Goal: Task Accomplishment & Management: Manage account settings

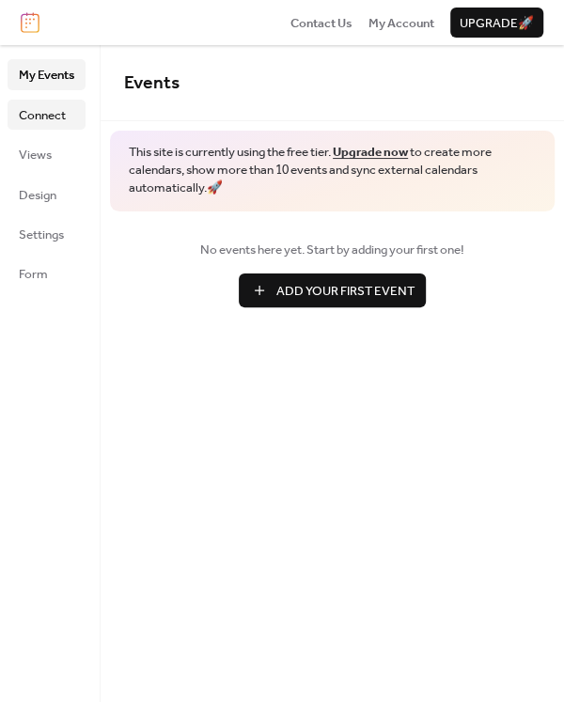
click at [38, 117] on span "Connect" at bounding box center [42, 115] width 47 height 19
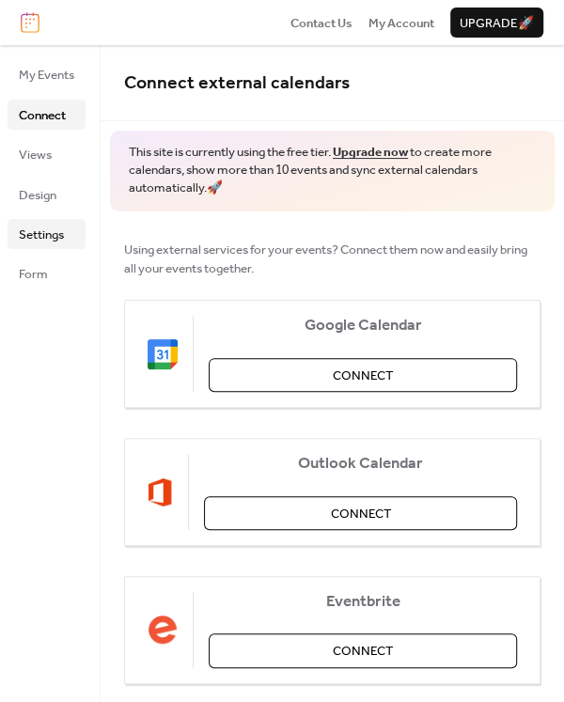
click at [55, 234] on span "Settings" at bounding box center [41, 234] width 45 height 19
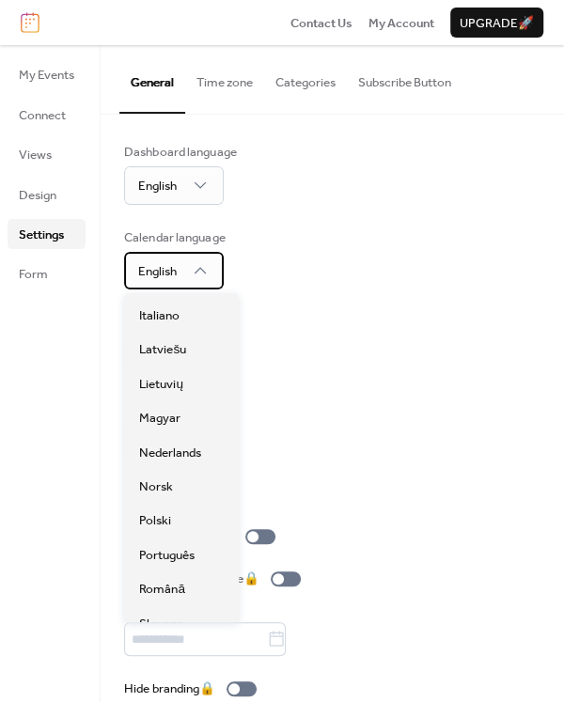
scroll to position [335, 0]
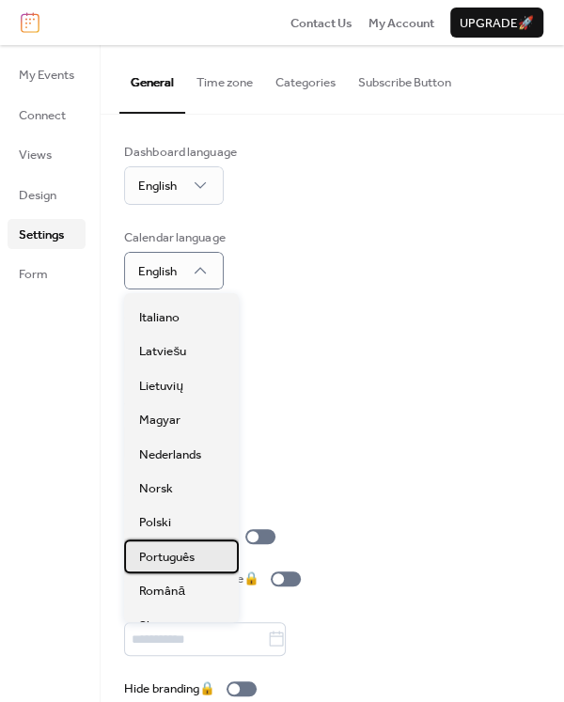
click at [163, 557] on span "Português" at bounding box center [166, 557] width 55 height 19
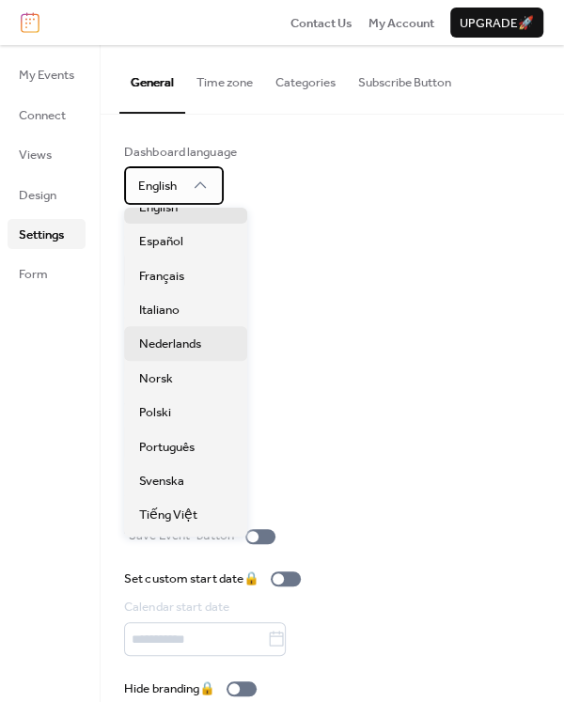
scroll to position [156, 0]
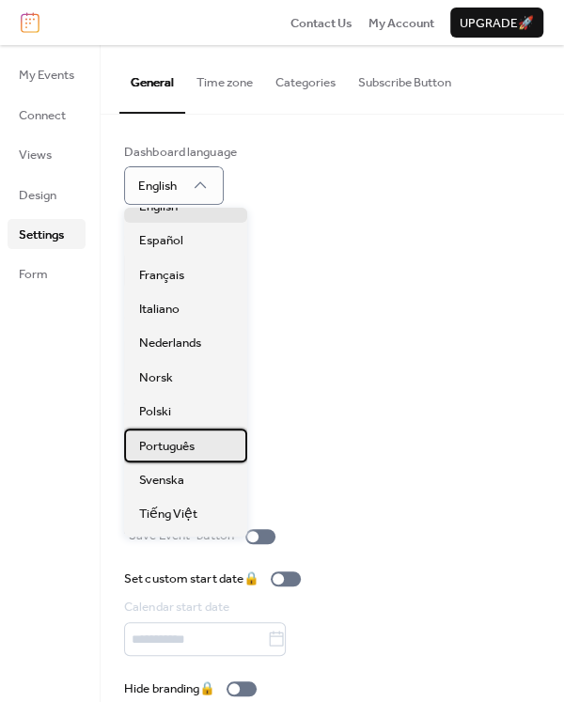
click at [199, 448] on div "Português" at bounding box center [185, 445] width 123 height 34
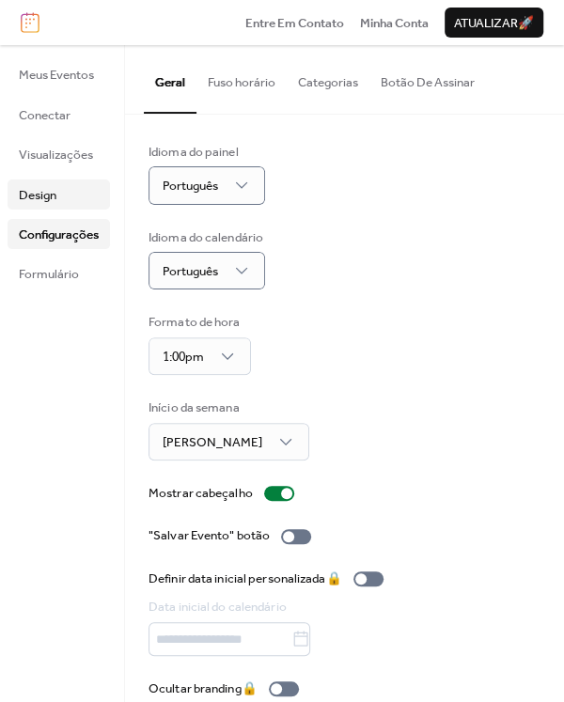
click at [36, 194] on span "Design" at bounding box center [38, 195] width 38 height 19
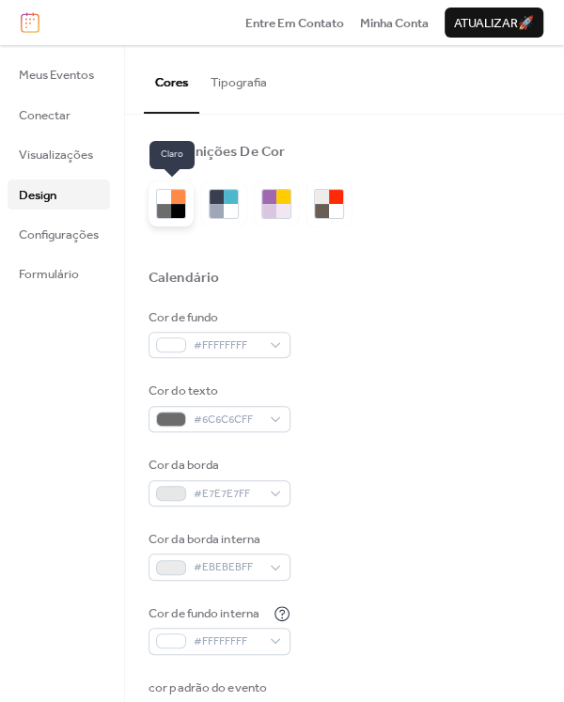
click at [174, 210] on div at bounding box center [178, 211] width 14 height 14
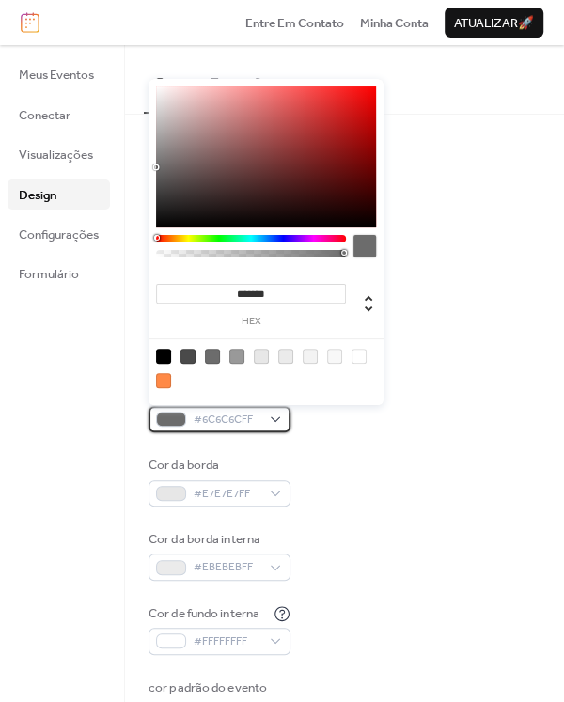
click at [279, 423] on div "#6C6C6CFF" at bounding box center [219, 419] width 142 height 26
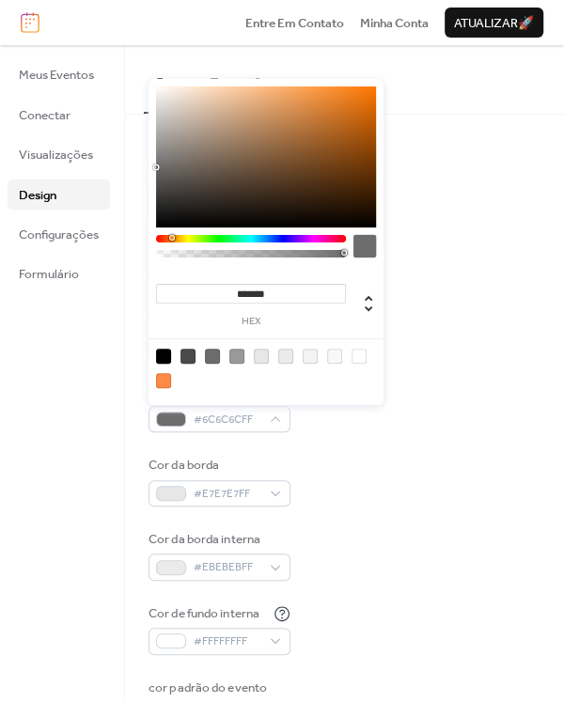
click at [172, 238] on div at bounding box center [251, 239] width 190 height 8
type input "*******"
click at [356, 155] on div at bounding box center [266, 156] width 220 height 141
click at [97, 298] on div "Meus Eventos Conectar Visualizações Design Configurações Formulário" at bounding box center [62, 373] width 125 height 657
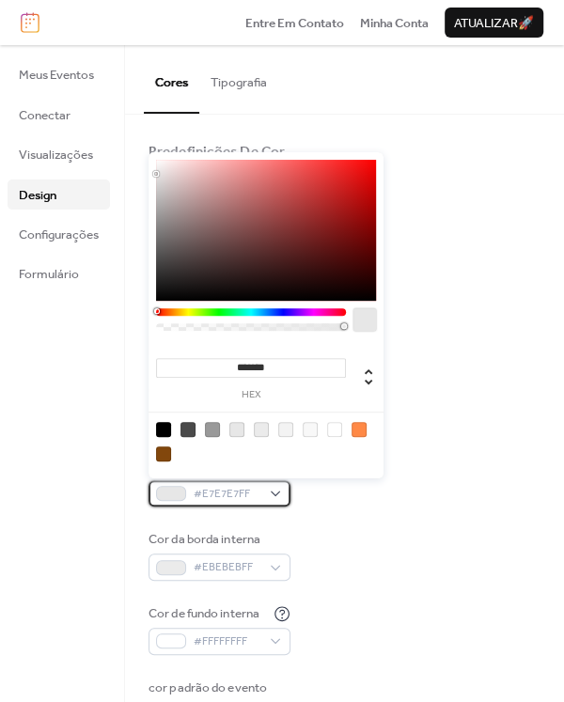
click at [259, 496] on span "#E7E7E7FF" at bounding box center [227, 494] width 67 height 19
click at [332, 431] on div at bounding box center [334, 429] width 15 height 15
type input "*******"
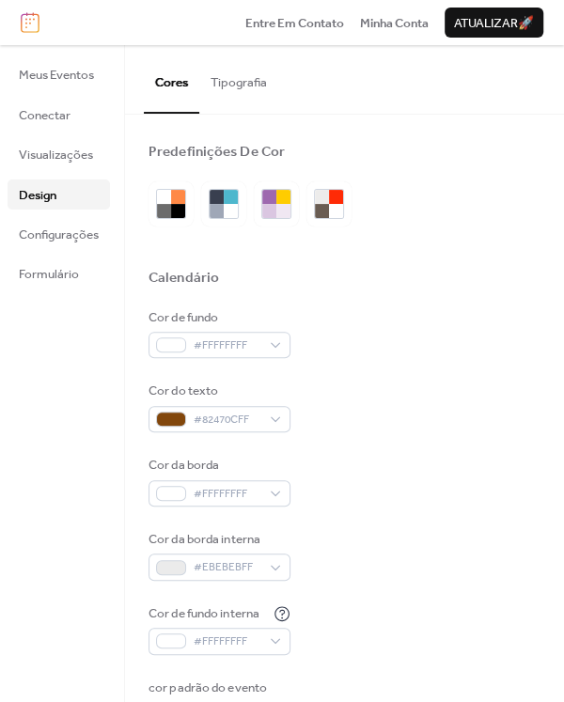
click at [2, 505] on div "Meus Eventos Conectar Visualizações Design Configurações Formulário" at bounding box center [62, 373] width 125 height 657
click at [38, 244] on span "Configurações" at bounding box center [59, 234] width 80 height 19
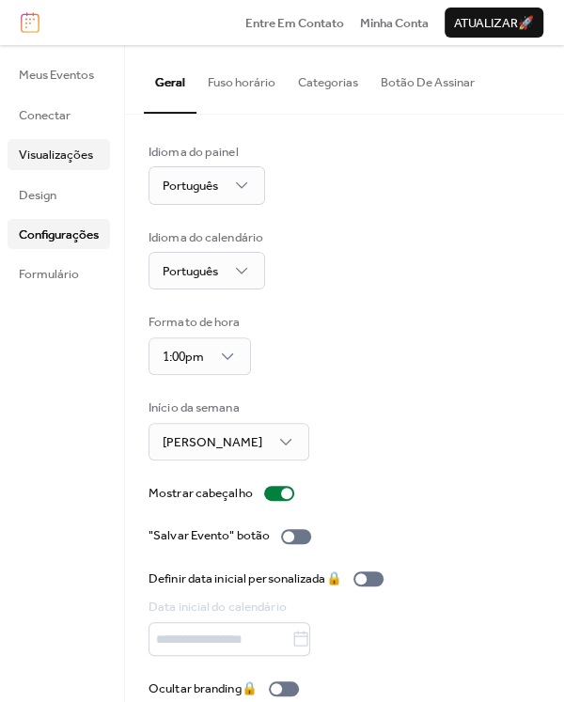
click at [56, 158] on span "Visualizações" at bounding box center [56, 155] width 74 height 19
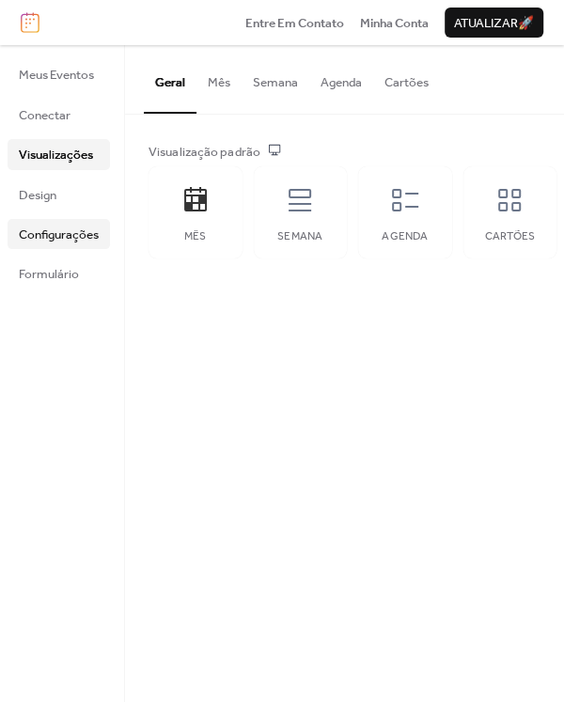
click at [76, 236] on span "Configurações" at bounding box center [59, 234] width 80 height 19
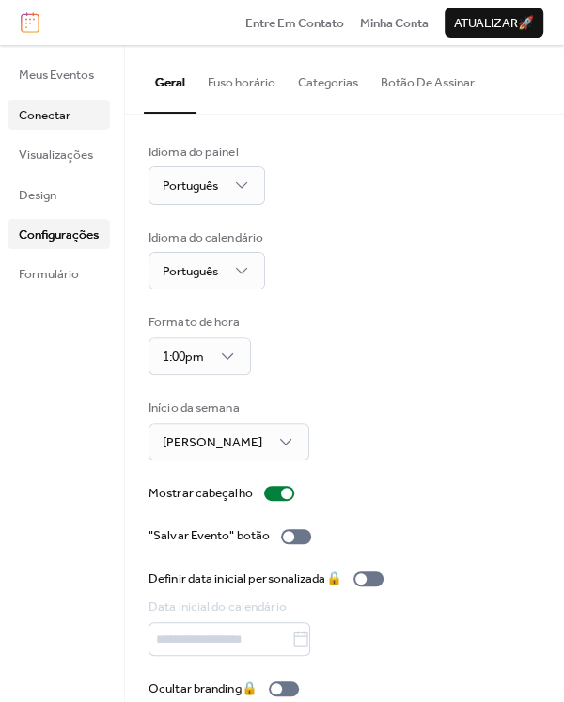
click at [78, 108] on link "Conectar" at bounding box center [59, 115] width 102 height 30
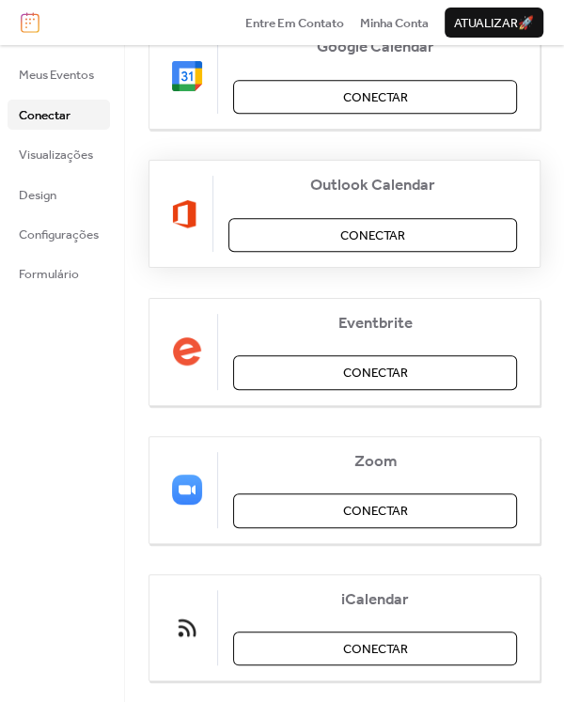
scroll to position [310, 0]
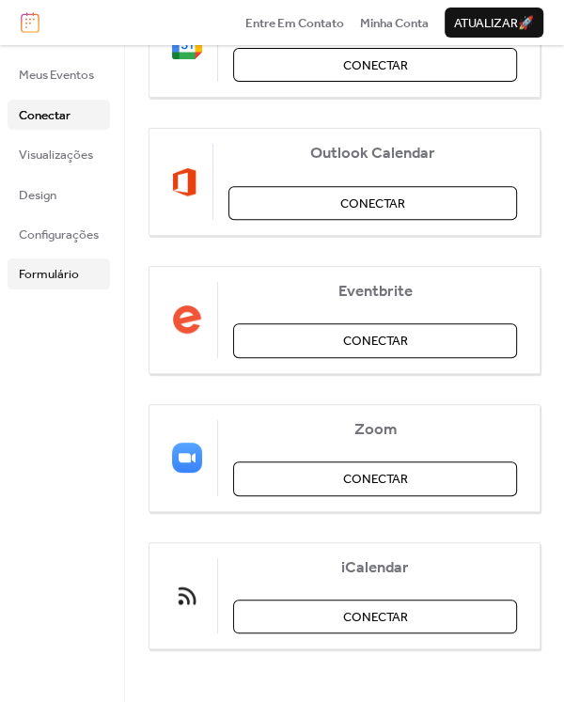
click at [45, 267] on span "Formulário" at bounding box center [49, 274] width 60 height 19
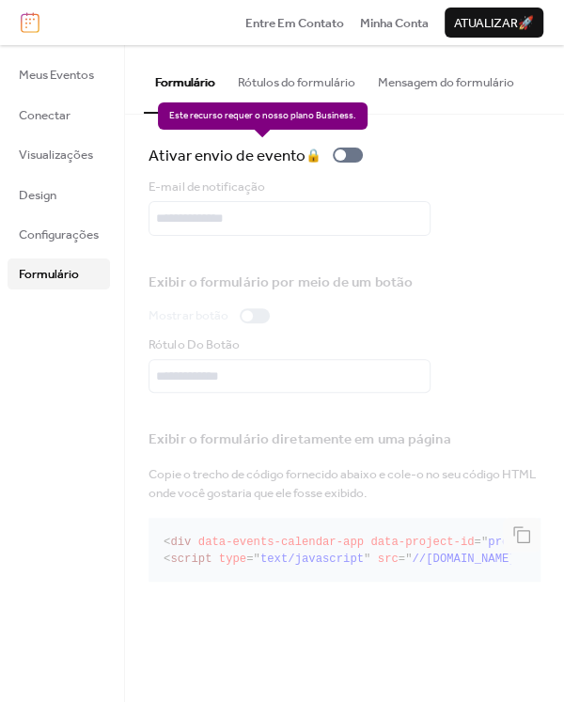
click at [341, 155] on div "Ativar envio de evento 🔒" at bounding box center [259, 155] width 222 height 25
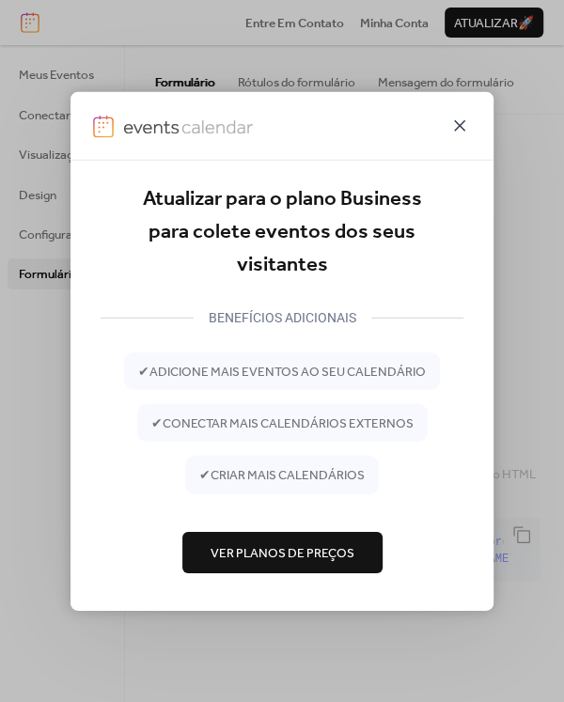
click at [464, 123] on icon at bounding box center [459, 125] width 23 height 23
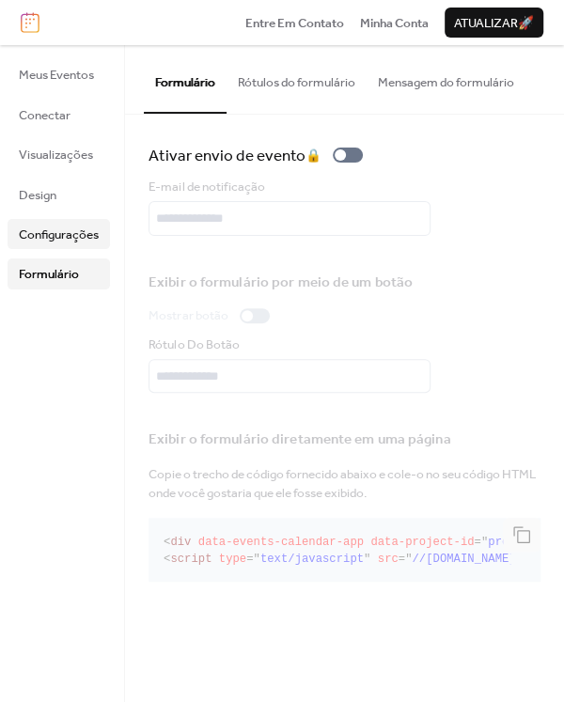
click at [81, 240] on span "Configurações" at bounding box center [59, 234] width 80 height 19
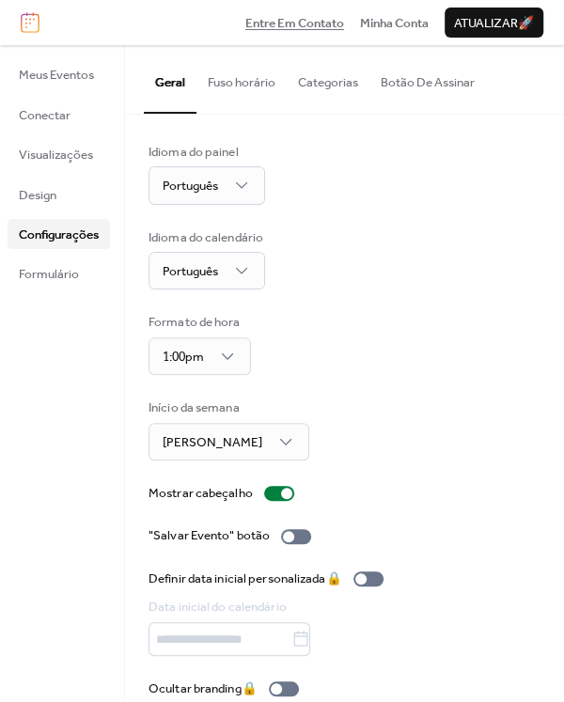
click at [273, 29] on span "Entre Em Contato" at bounding box center [294, 23] width 99 height 19
